Goal: Check status

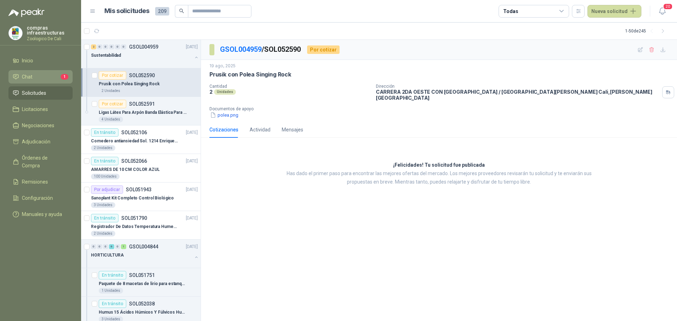
click at [47, 80] on li "Chat 1" at bounding box center [41, 77] width 56 height 8
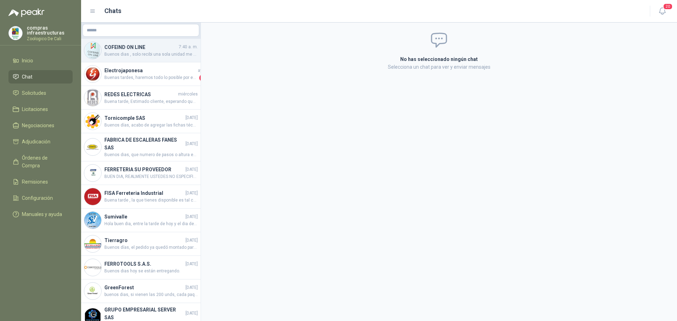
click at [157, 44] on h4 "COFEIND ON LINE" at bounding box center [140, 47] width 73 height 8
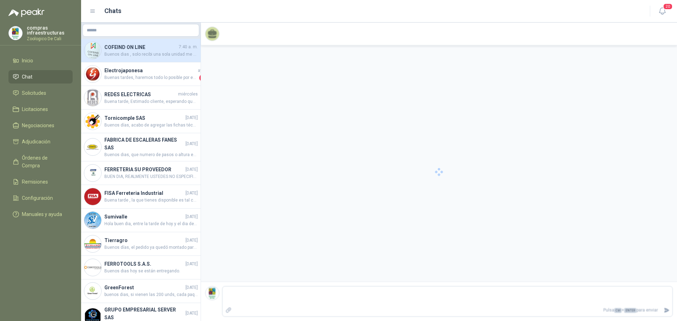
scroll to position [1269, 0]
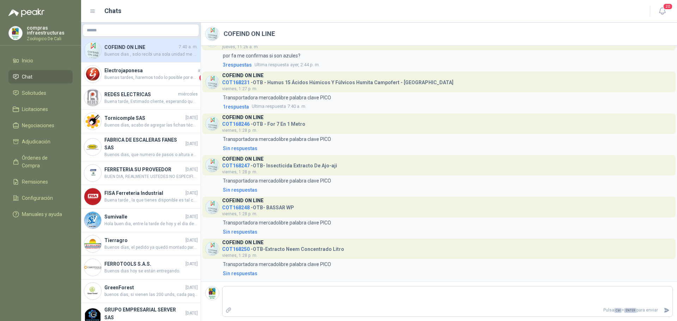
click at [23, 81] on link "Chat" at bounding box center [40, 76] width 64 height 13
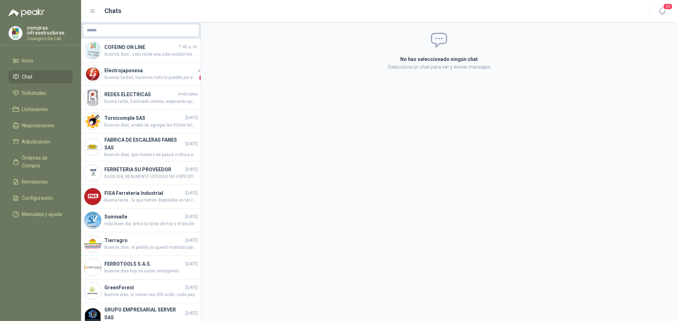
click at [26, 76] on span "Chat" at bounding box center [27, 77] width 11 height 8
click at [59, 94] on li "Solicitudes" at bounding box center [41, 93] width 56 height 8
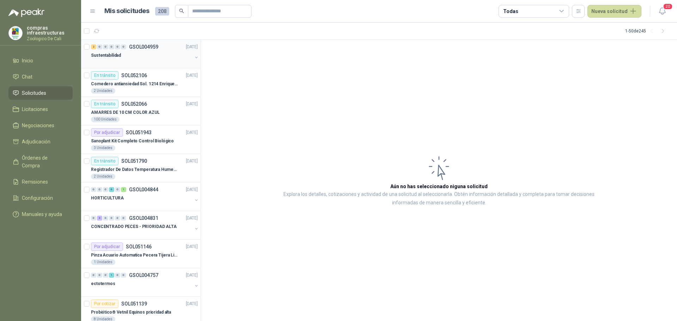
click at [126, 53] on div "Sustentabilidad" at bounding box center [141, 55] width 101 height 8
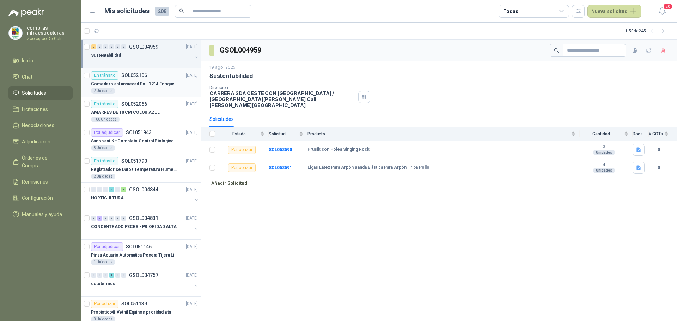
click at [147, 89] on div "2 Unidades" at bounding box center [144, 91] width 107 height 6
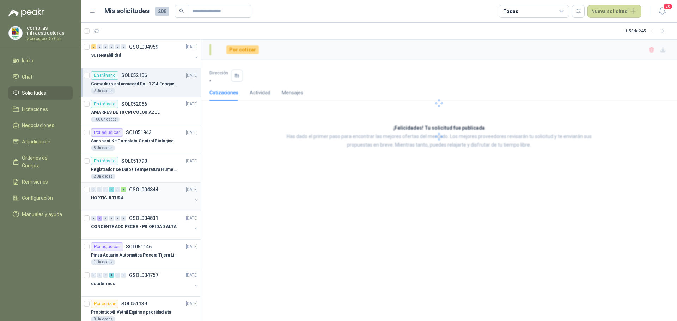
click at [154, 195] on div "HORTICULTURA" at bounding box center [141, 198] width 101 height 8
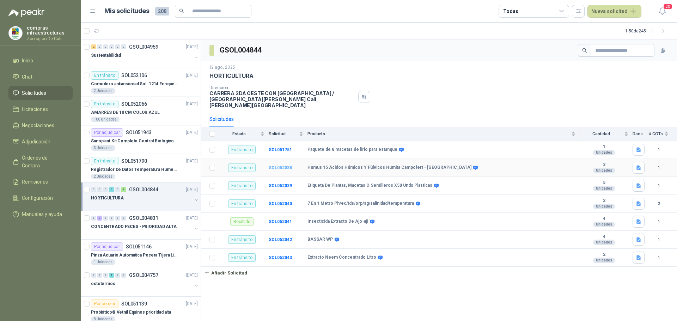
click at [283, 165] on b "SOL052038" at bounding box center [280, 167] width 23 height 5
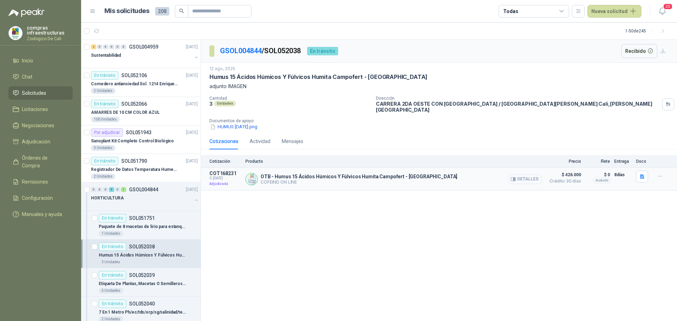
click at [523, 175] on button "Detalles" at bounding box center [524, 180] width 33 height 10
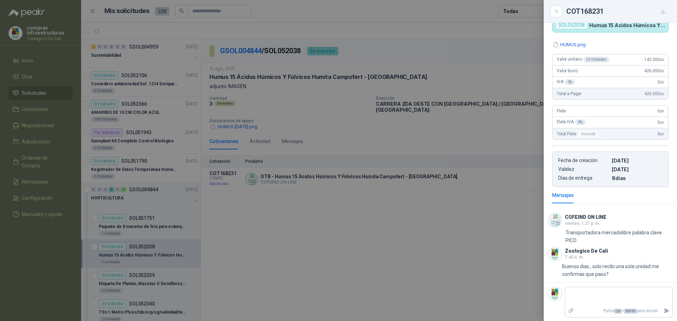
scroll to position [67, 0]
click at [282, 238] on div at bounding box center [338, 160] width 677 height 321
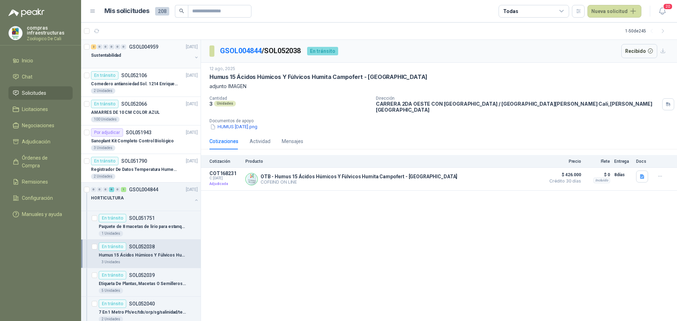
click at [118, 44] on div "2 0 0 0 0 0 GSOL004959 [DATE]" at bounding box center [145, 47] width 108 height 8
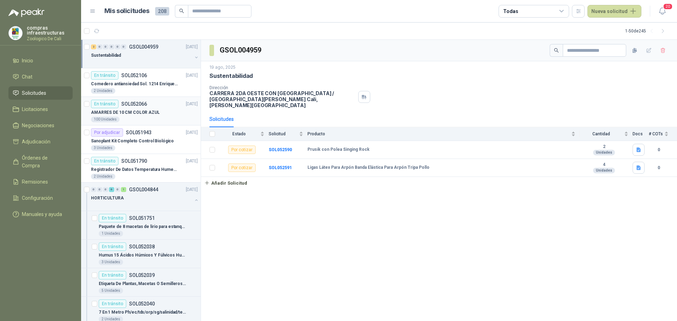
click at [162, 124] on article "En tránsito SOL052066 [DATE] AMARRES DE 10 CM COLOR AZUL 100 Unidades" at bounding box center [141, 111] width 120 height 29
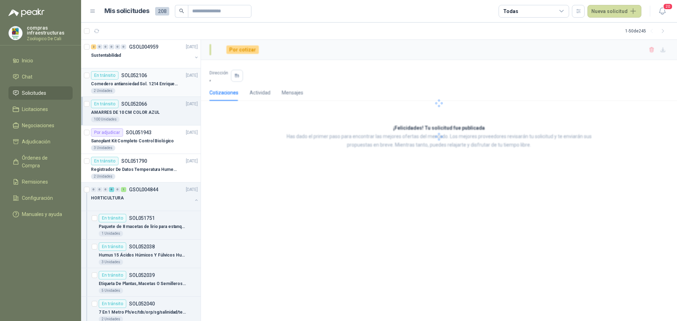
click at [159, 85] on p "Comedero antiansiedad Sol. 1214 Enriquecimiento" at bounding box center [135, 84] width 88 height 7
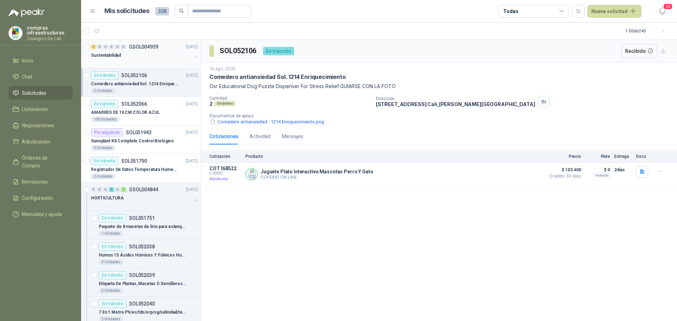
click at [181, 55] on div "Sustentabilidad" at bounding box center [141, 55] width 101 height 8
